Goal: Information Seeking & Learning: Check status

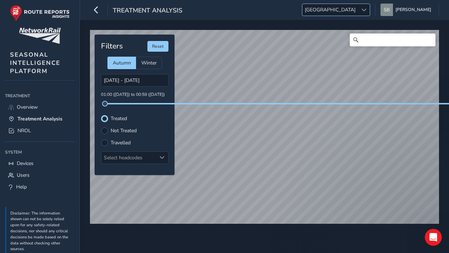
click at [370, 11] on div at bounding box center [364, 10] width 12 height 12
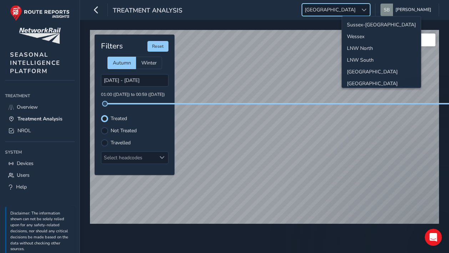
scroll to position [25, 0]
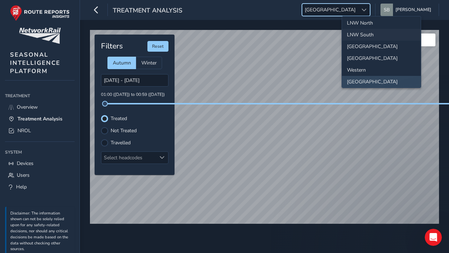
click at [372, 36] on li "LNW South" at bounding box center [381, 35] width 79 height 12
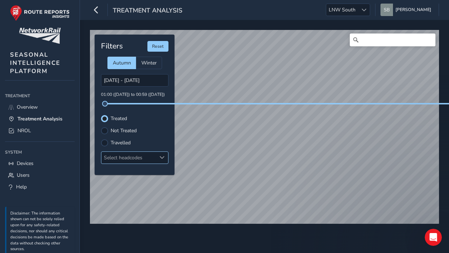
click at [163, 157] on span at bounding box center [161, 157] width 5 height 5
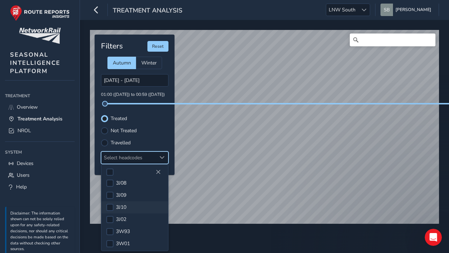
scroll to position [178, 0]
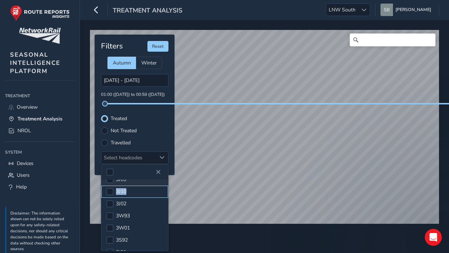
drag, startPoint x: 128, startPoint y: 187, endPoint x: 127, endPoint y: 184, distance: 3.8
click at [127, 184] on ul "3J04 3J05 3J06 3J11 3J03 3S01 3S12 3S81 3W90 3S96 3J07 3J01 3S40 3J08 3J09 3J10…" at bounding box center [134, 228] width 67 height 454
drag, startPoint x: 127, startPoint y: 184, endPoint x: 109, endPoint y: 192, distance: 19.8
click at [109, 192] on div at bounding box center [109, 191] width 7 height 7
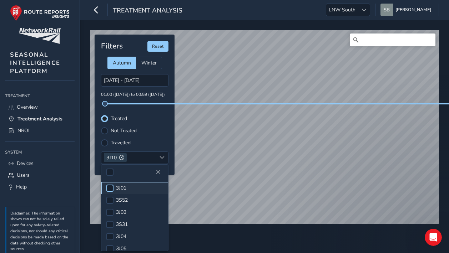
click at [110, 186] on div at bounding box center [109, 188] width 7 height 7
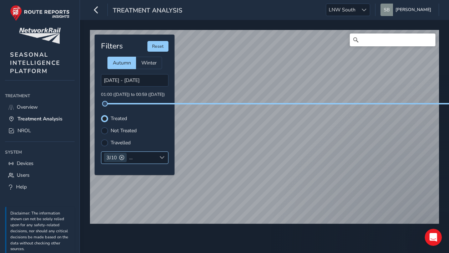
click at [109, 158] on span "3J10" at bounding box center [111, 157] width 10 height 7
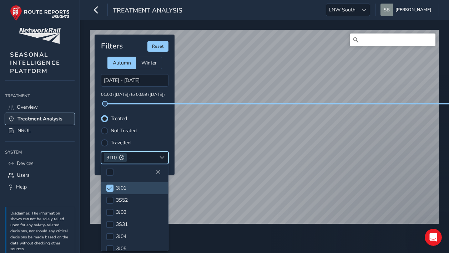
click at [17, 117] on span "Treatment Analysis" at bounding box center [39, 119] width 45 height 7
type input "[DATE] - [DATE]"
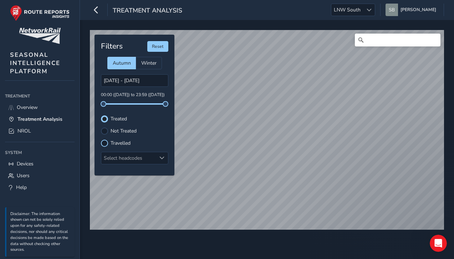
click at [106, 142] on div at bounding box center [104, 142] width 7 height 7
click at [163, 156] on span at bounding box center [161, 157] width 5 height 5
click at [162, 159] on span at bounding box center [161, 157] width 5 height 5
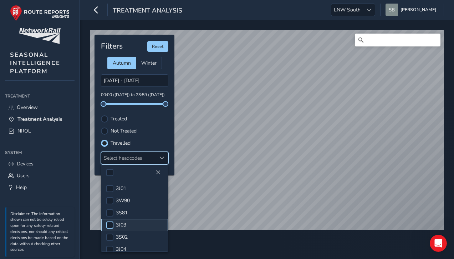
click at [110, 223] on div at bounding box center [109, 224] width 7 height 7
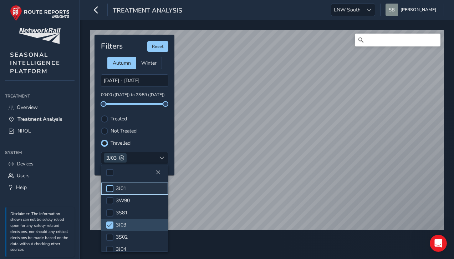
click at [111, 188] on div at bounding box center [109, 188] width 7 height 7
click at [111, 223] on span at bounding box center [109, 224] width 5 height 5
click at [123, 159] on span at bounding box center [121, 157] width 5 height 5
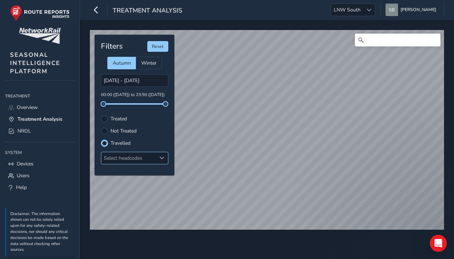
click at [123, 159] on div "Select headcodes" at bounding box center [128, 158] width 55 height 12
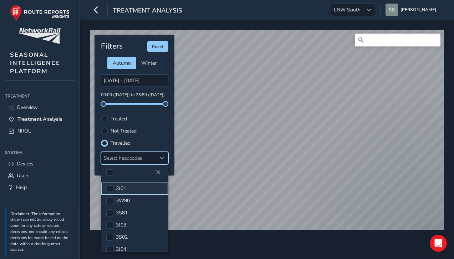
click at [118, 187] on span "3J01" at bounding box center [121, 188] width 10 height 7
click at [120, 117] on label "Treated" at bounding box center [119, 118] width 16 height 5
click at [105, 118] on input "Treated" at bounding box center [105, 118] width 0 height 0
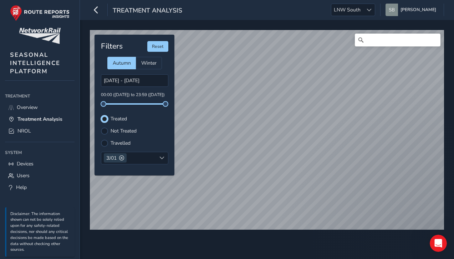
scroll to position [3, 4]
click at [122, 62] on span "Autumn" at bounding box center [122, 63] width 18 height 7
